Goal: Task Accomplishment & Management: Use online tool/utility

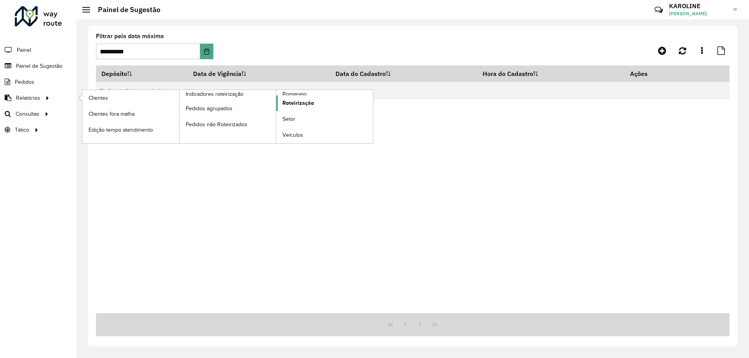
click at [294, 99] on span "Roteirização" at bounding box center [298, 103] width 32 height 8
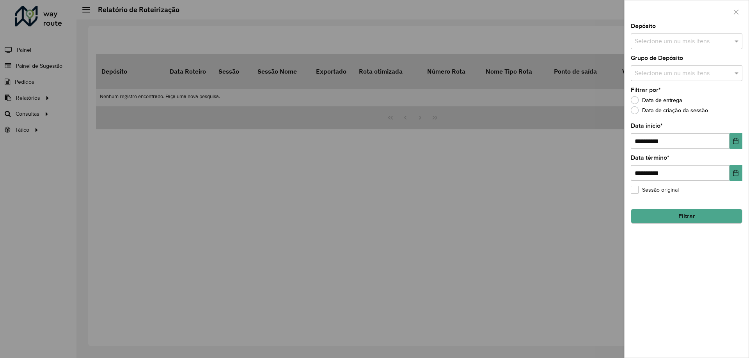
click at [653, 44] on input "text" at bounding box center [682, 41] width 100 height 9
click at [656, 80] on div "CDD Pouso Alegre" at bounding box center [686, 80] width 111 height 13
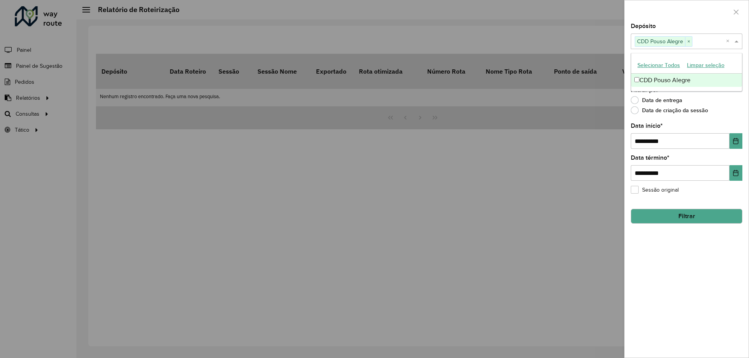
click at [698, 276] on div "**********" at bounding box center [686, 190] width 124 height 335
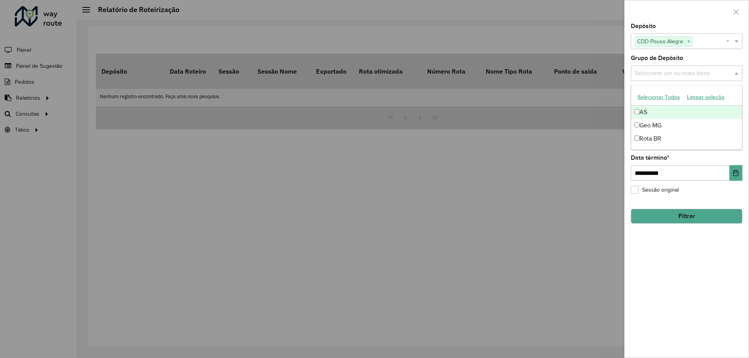
click at [676, 72] on input "text" at bounding box center [682, 73] width 100 height 9
click at [646, 122] on div "Geo MG" at bounding box center [686, 125] width 111 height 13
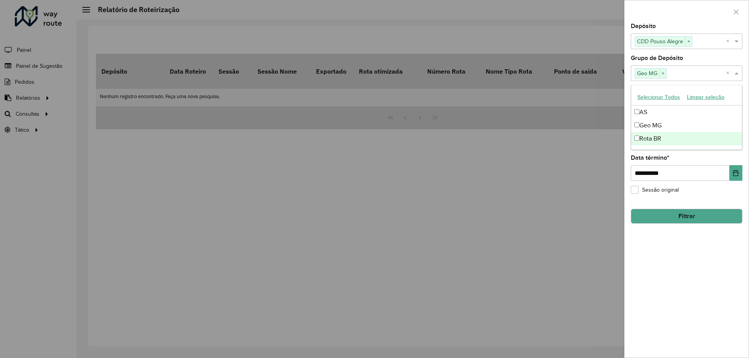
click at [711, 313] on div "**********" at bounding box center [686, 190] width 124 height 335
click at [730, 138] on button "Choose Date" at bounding box center [735, 141] width 13 height 16
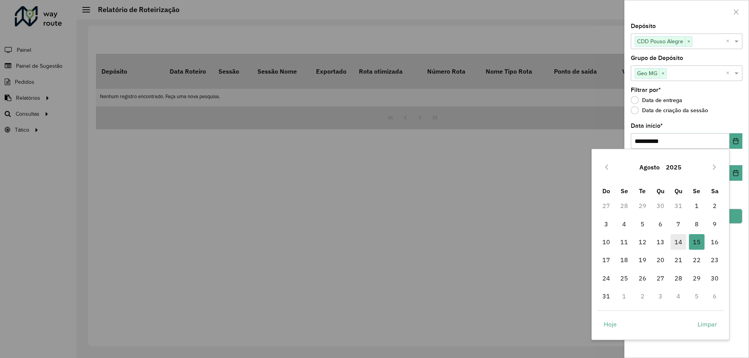
click at [682, 242] on span "14" at bounding box center [678, 242] width 16 height 16
type input "**********"
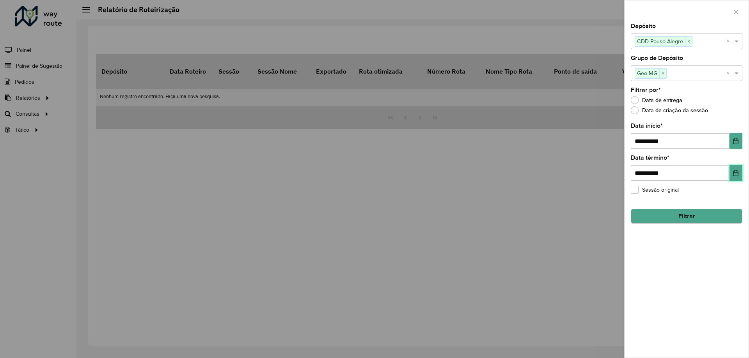
click at [735, 173] on icon "Choose Date" at bounding box center [735, 173] width 5 height 6
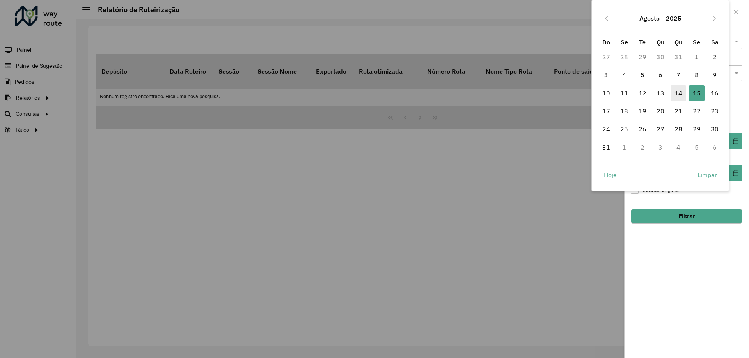
click at [678, 92] on span "14" at bounding box center [678, 93] width 16 height 16
type input "**********"
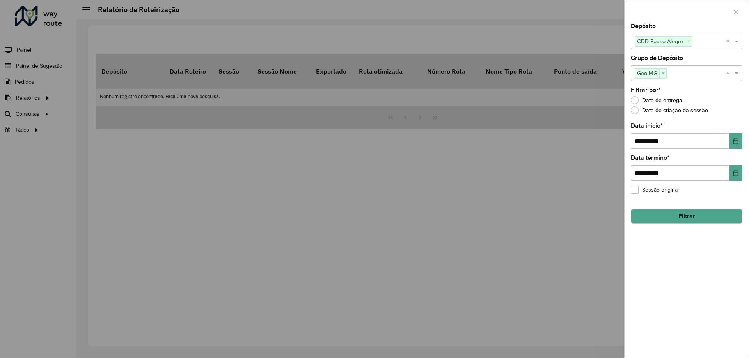
click at [700, 282] on div "**********" at bounding box center [686, 190] width 124 height 335
click at [688, 216] on button "Filtrar" at bounding box center [686, 216] width 112 height 15
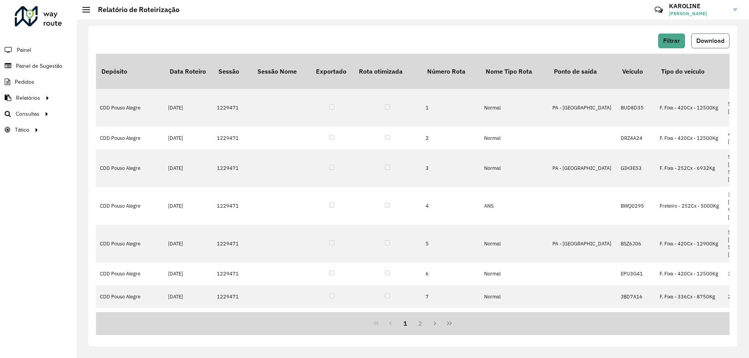
click at [705, 40] on span "Download" at bounding box center [710, 40] width 28 height 7
click at [702, 38] on span "Download" at bounding box center [710, 40] width 28 height 7
click at [39, 115] on span "Consultas" at bounding box center [28, 114] width 25 height 8
click at [120, 114] on link "Roteirização" at bounding box center [130, 114] width 96 height 16
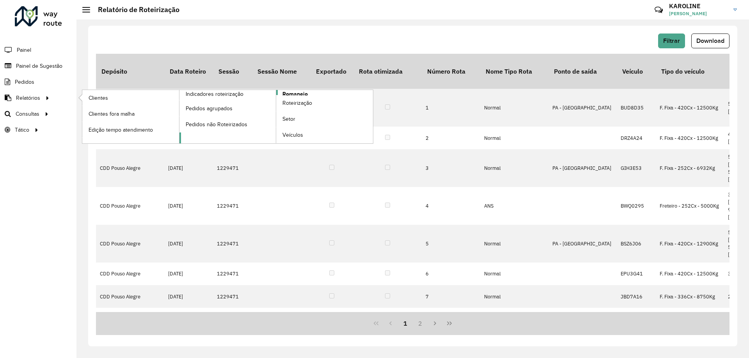
click at [290, 92] on span "Romaneio" at bounding box center [294, 94] width 25 height 8
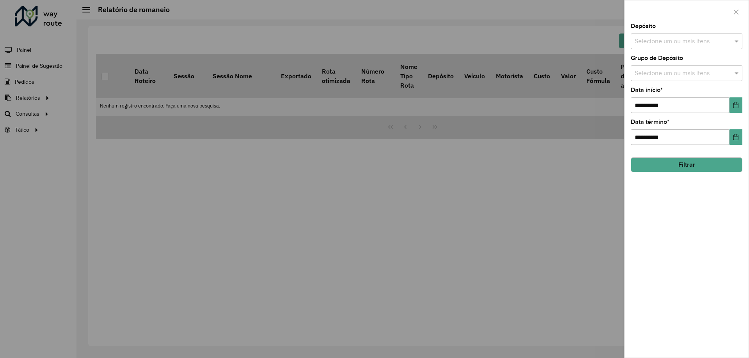
click at [690, 46] on input "text" at bounding box center [682, 41] width 100 height 9
click at [660, 84] on div "CDD Pouso Alegre" at bounding box center [686, 80] width 111 height 13
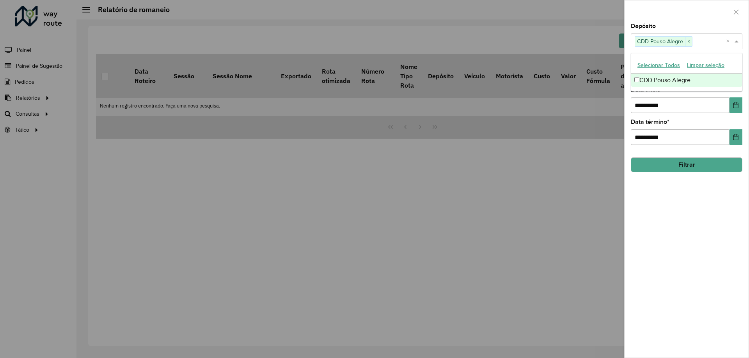
click at [724, 223] on div "**********" at bounding box center [686, 190] width 124 height 335
click at [717, 71] on input "text" at bounding box center [682, 73] width 100 height 9
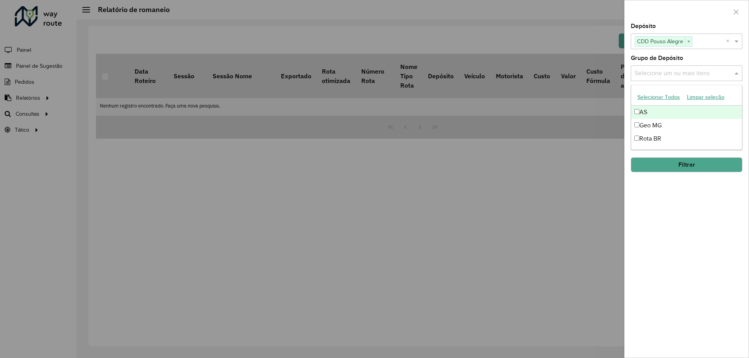
click at [700, 238] on div "**********" at bounding box center [686, 190] width 124 height 335
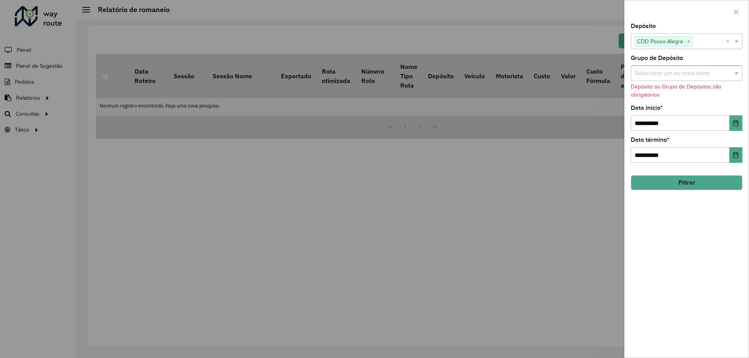
click at [731, 71] on input "text" at bounding box center [682, 73] width 100 height 9
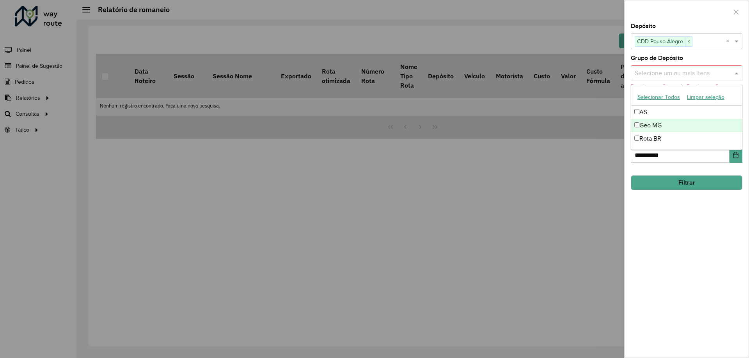
click at [667, 125] on div "Geo MG" at bounding box center [686, 125] width 111 height 13
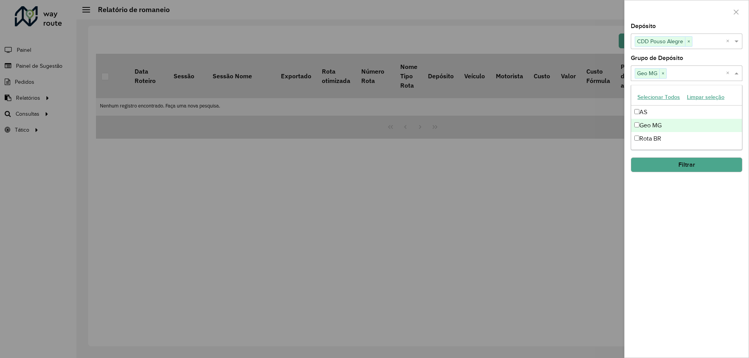
click at [710, 165] on button "Filtrar" at bounding box center [686, 165] width 112 height 15
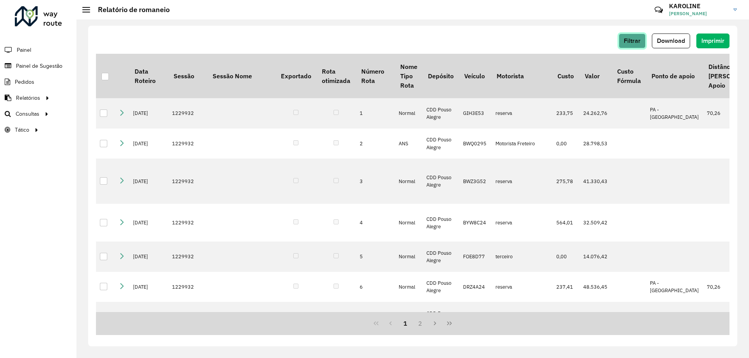
click at [631, 35] on button "Filtrar" at bounding box center [631, 41] width 27 height 15
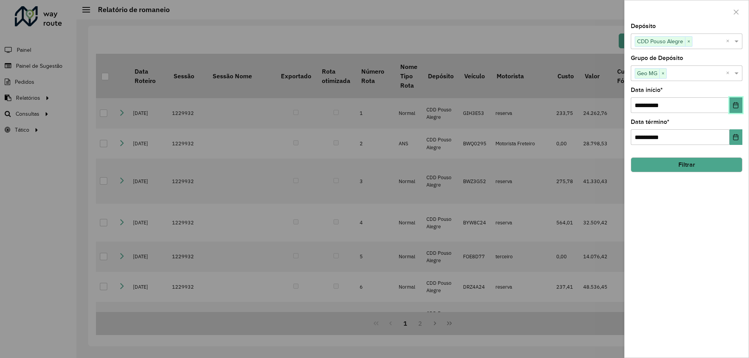
click at [734, 107] on icon "Choose Date" at bounding box center [735, 105] width 6 height 6
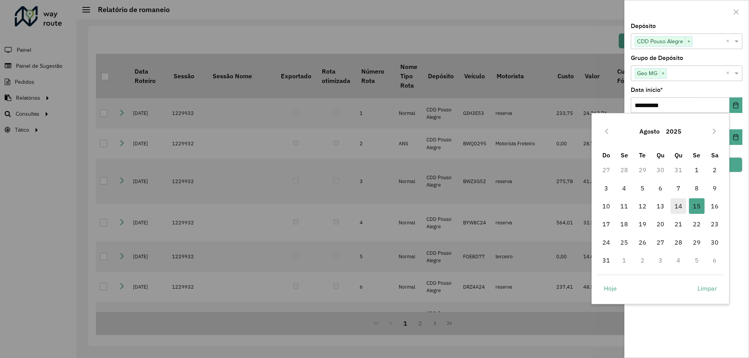
click at [676, 201] on span "14" at bounding box center [678, 206] width 16 height 16
type input "**********"
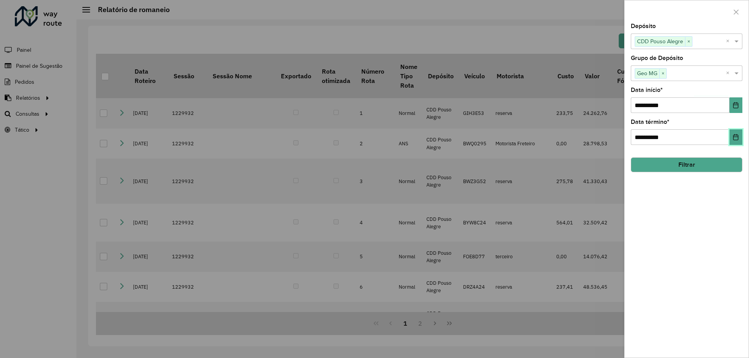
click at [732, 139] on icon "Choose Date" at bounding box center [735, 137] width 6 height 6
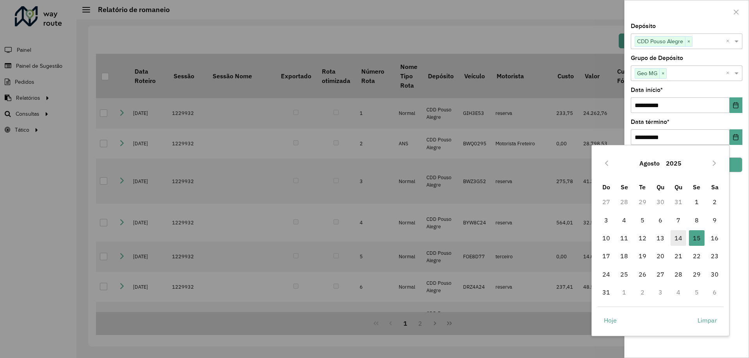
click at [675, 237] on span "14" at bounding box center [678, 238] width 16 height 16
type input "**********"
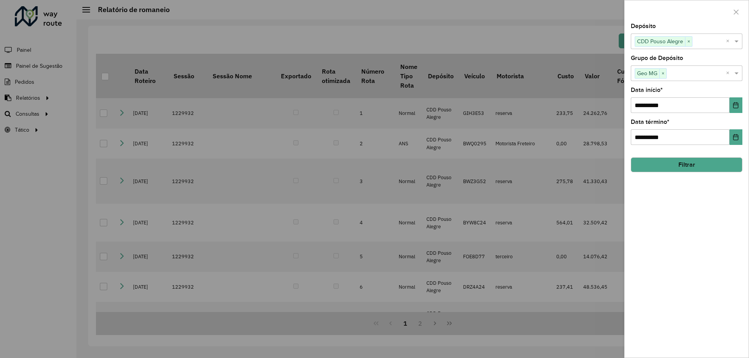
click at [699, 165] on button "Filtrar" at bounding box center [686, 165] width 112 height 15
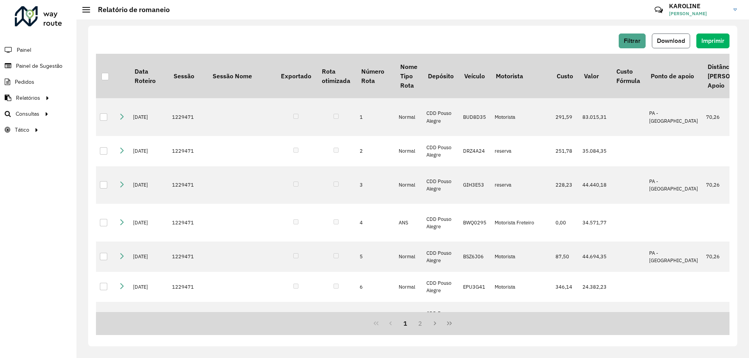
click at [679, 41] on span "Download" at bounding box center [671, 40] width 28 height 7
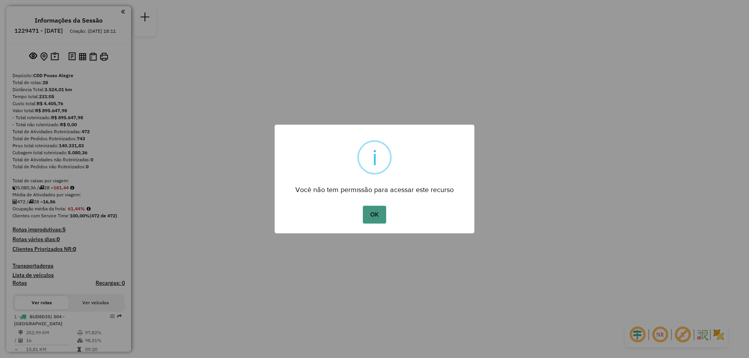
click at [384, 219] on button "OK" at bounding box center [374, 215] width 23 height 18
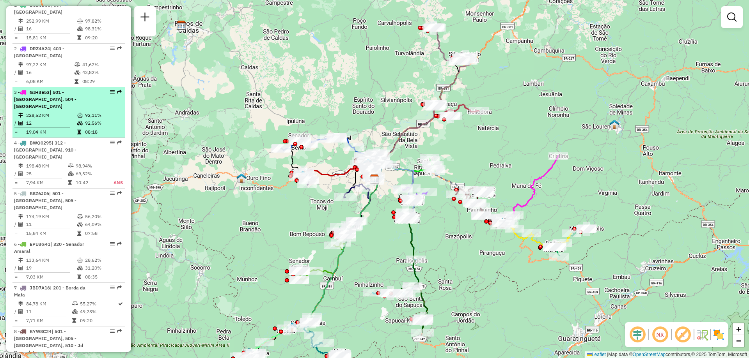
scroll to position [351, 0]
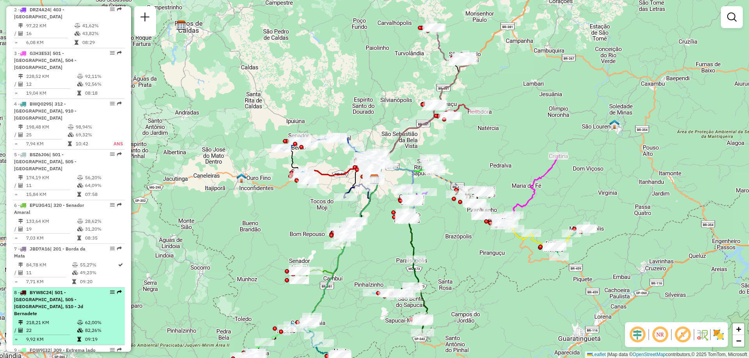
click at [110, 290] on em at bounding box center [112, 292] width 5 height 5
select select "**********"
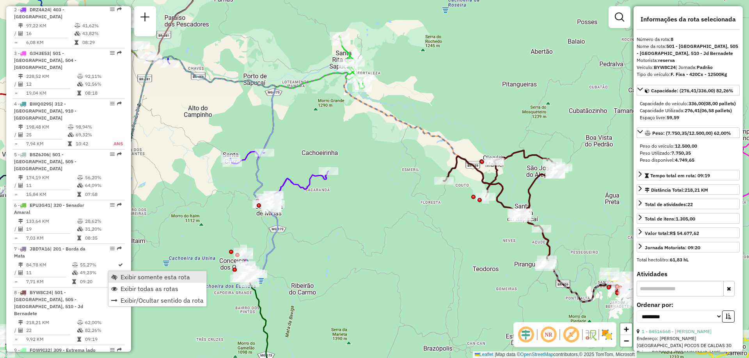
click at [149, 273] on link "Exibir somente esta rota" at bounding box center [157, 277] width 98 height 12
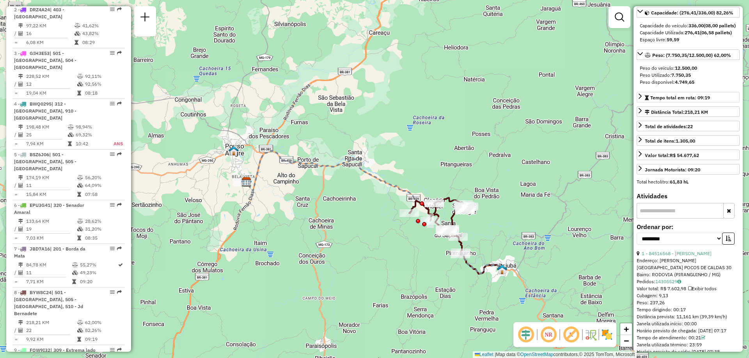
scroll to position [117, 0]
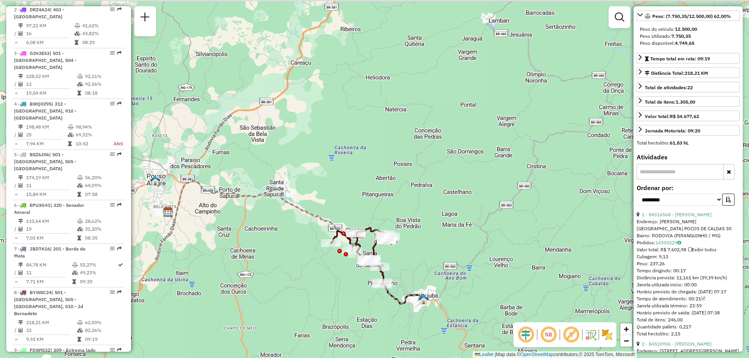
drag, startPoint x: 506, startPoint y: 237, endPoint x: 428, endPoint y: 267, distance: 83.9
click at [428, 267] on div "Janela de atendimento Grade de atendimento Capacidade Transportadoras Veículos …" at bounding box center [374, 179] width 749 height 358
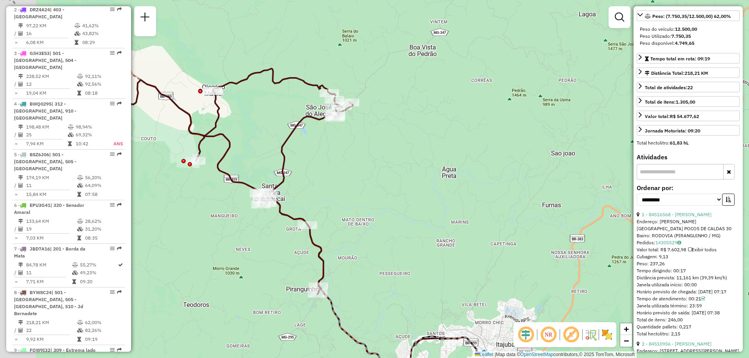
drag, startPoint x: 423, startPoint y: 273, endPoint x: 481, endPoint y: 248, distance: 63.2
click at [481, 248] on div "Janela de atendimento Grade de atendimento Capacidade Transportadoras Veículos …" at bounding box center [374, 179] width 749 height 358
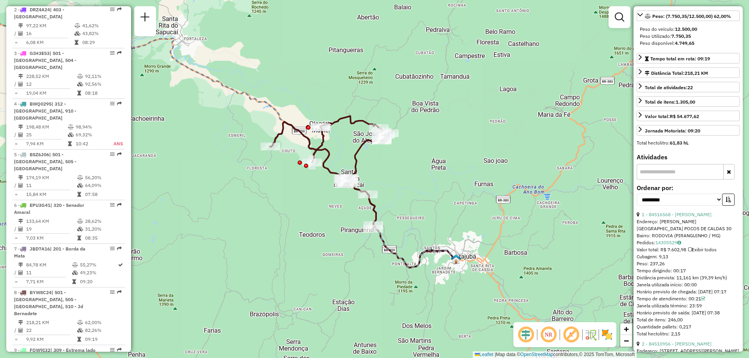
drag, startPoint x: 425, startPoint y: 250, endPoint x: 424, endPoint y: 213, distance: 36.3
click at [424, 213] on div "Janela de atendimento Grade de atendimento Capacidade Transportadoras Veículos …" at bounding box center [374, 179] width 749 height 358
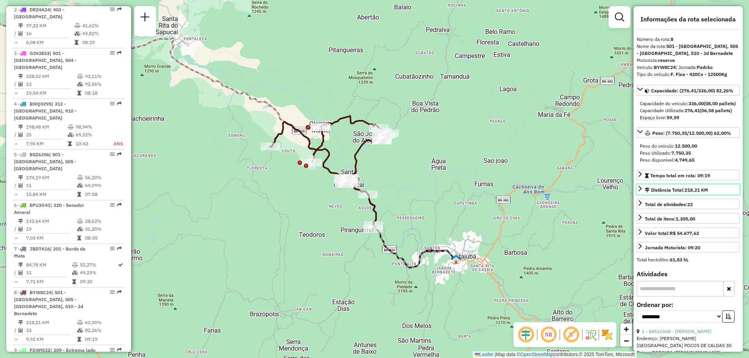
click at [693, 193] on span "218,21 KM" at bounding box center [695, 190] width 23 height 6
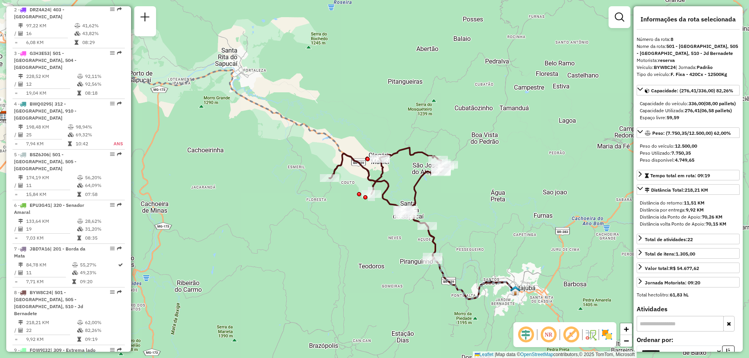
drag, startPoint x: 524, startPoint y: 239, endPoint x: 583, endPoint y: 271, distance: 67.2
click at [583, 271] on div "Janela de atendimento Grade de atendimento Capacidade Transportadoras Veículos …" at bounding box center [374, 179] width 749 height 358
click at [698, 287] on div "Jornada Motorista: 09:20" at bounding box center [671, 283] width 55 height 7
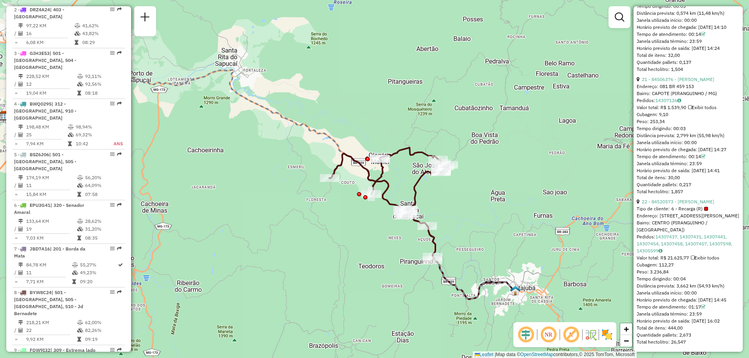
scroll to position [2985, 0]
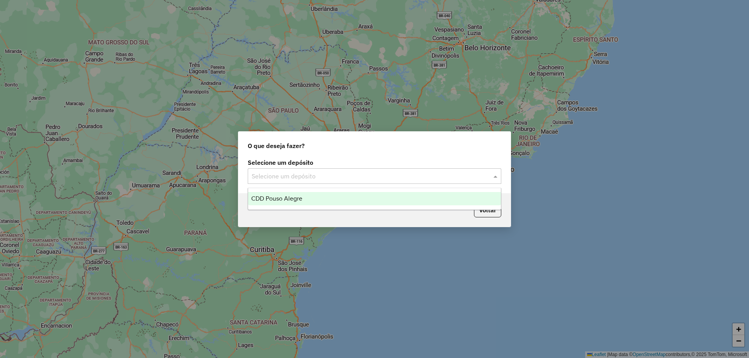
click at [320, 183] on div "Selecione um depósito" at bounding box center [374, 176] width 253 height 16
click at [307, 203] on div "CDD Pouso Alegre" at bounding box center [374, 198] width 253 height 13
